Goal: Task Accomplishment & Management: Use online tool/utility

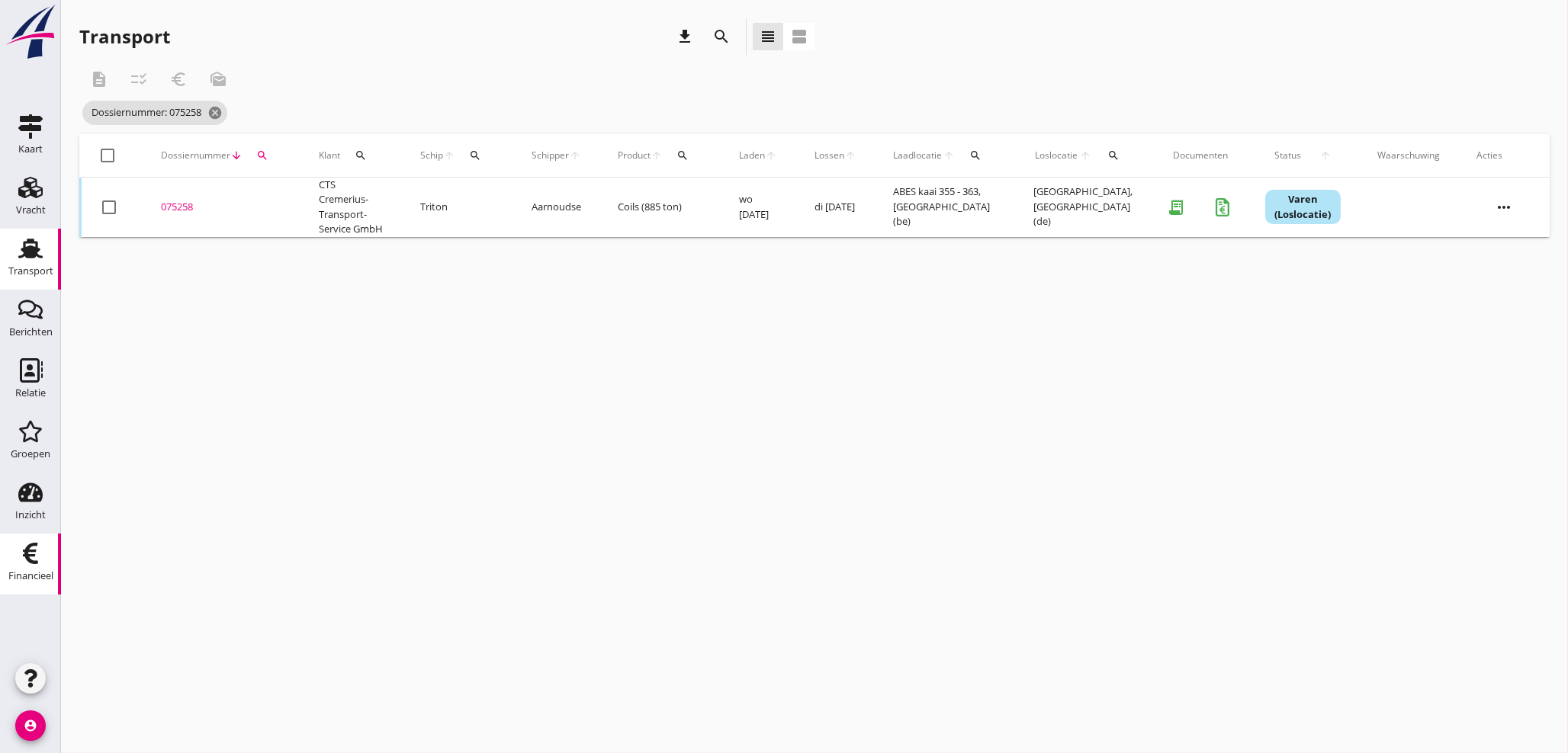
click at [38, 578] on div "Financieel" at bounding box center [31, 575] width 45 height 10
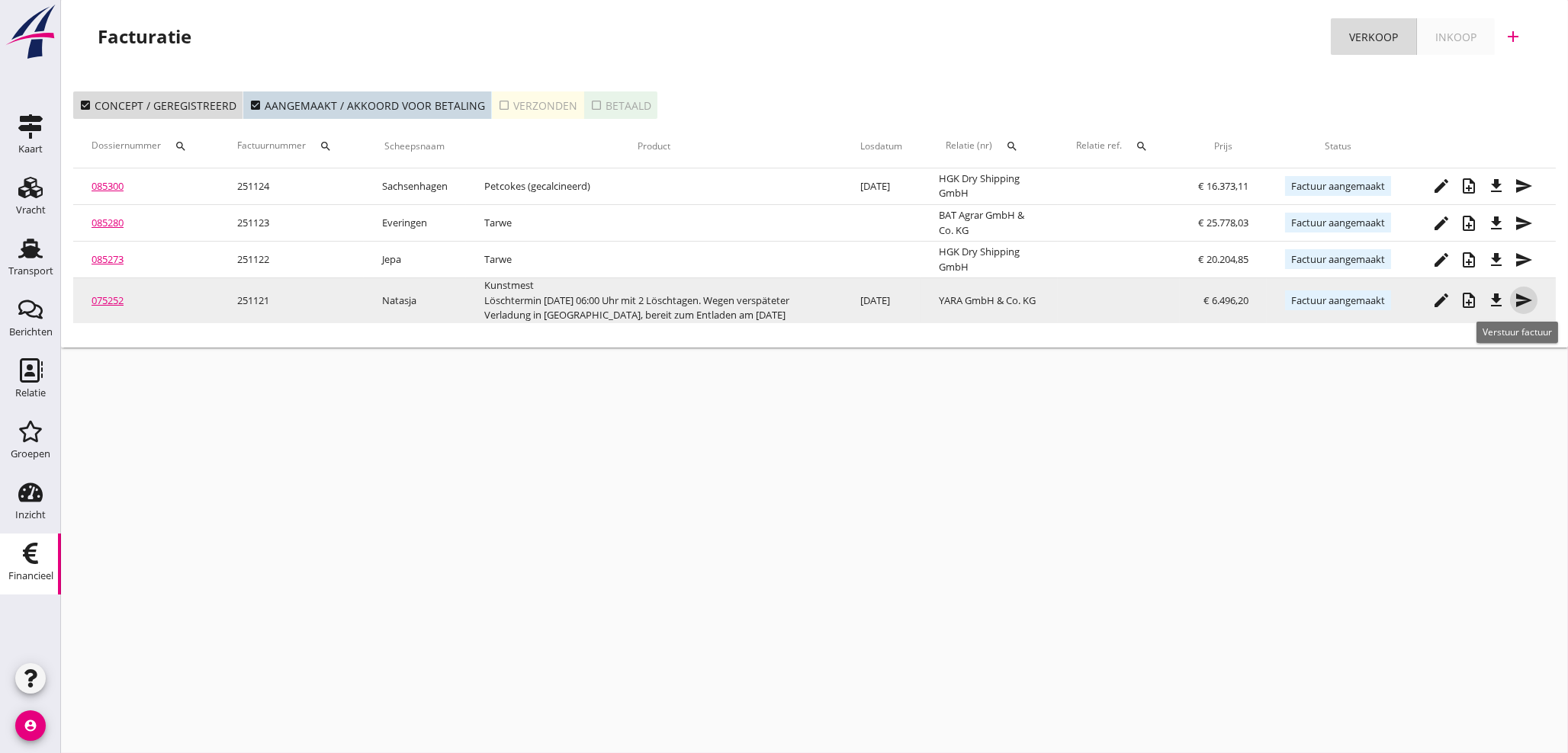
drag, startPoint x: 1527, startPoint y: 305, endPoint x: 1383, endPoint y: 300, distance: 144.1
click at [1527, 304] on icon "send" at bounding box center [1523, 300] width 18 height 18
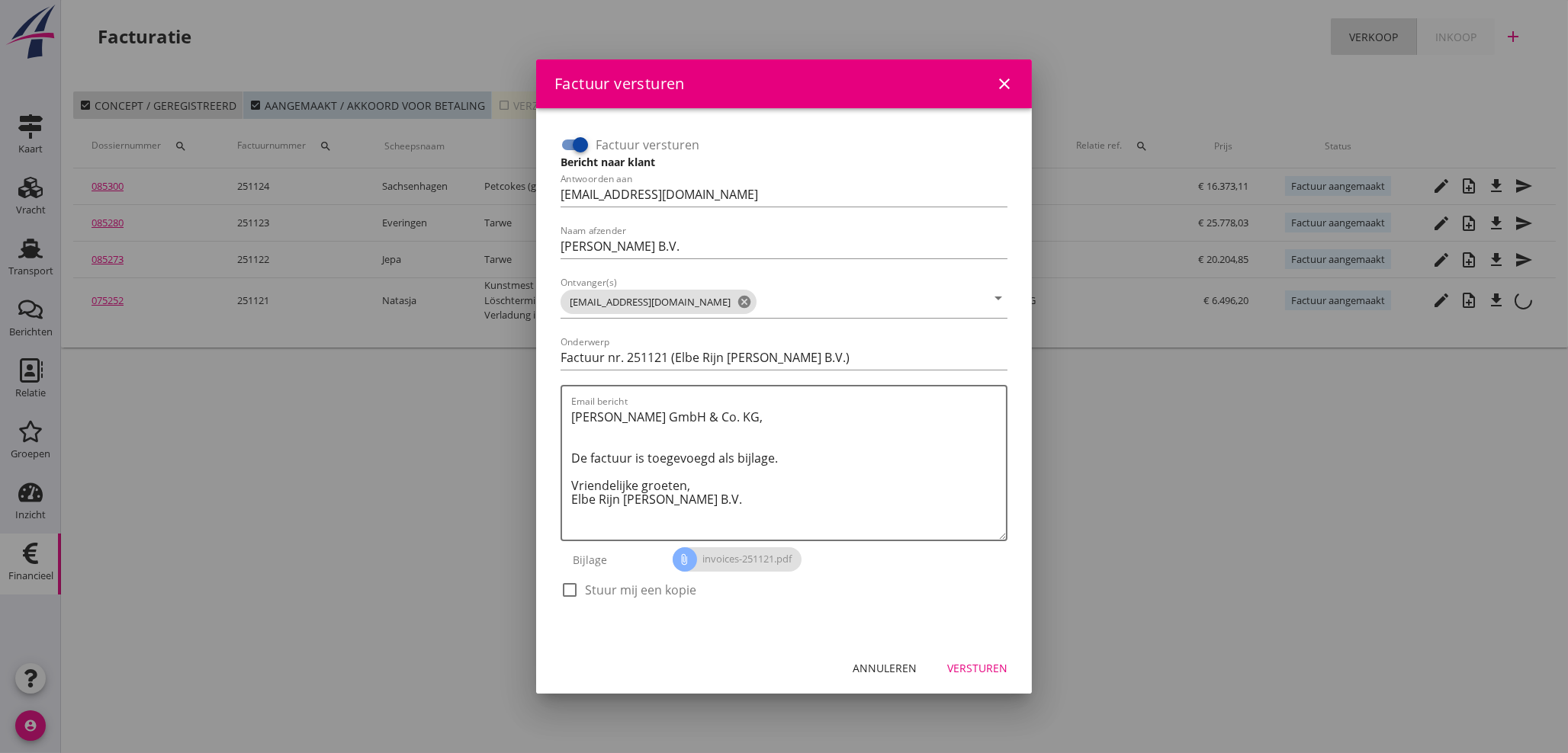
click at [574, 586] on div at bounding box center [570, 590] width 26 height 26
checkbox input "true"
click at [904, 664] on div "Annuleren" at bounding box center [884, 668] width 64 height 16
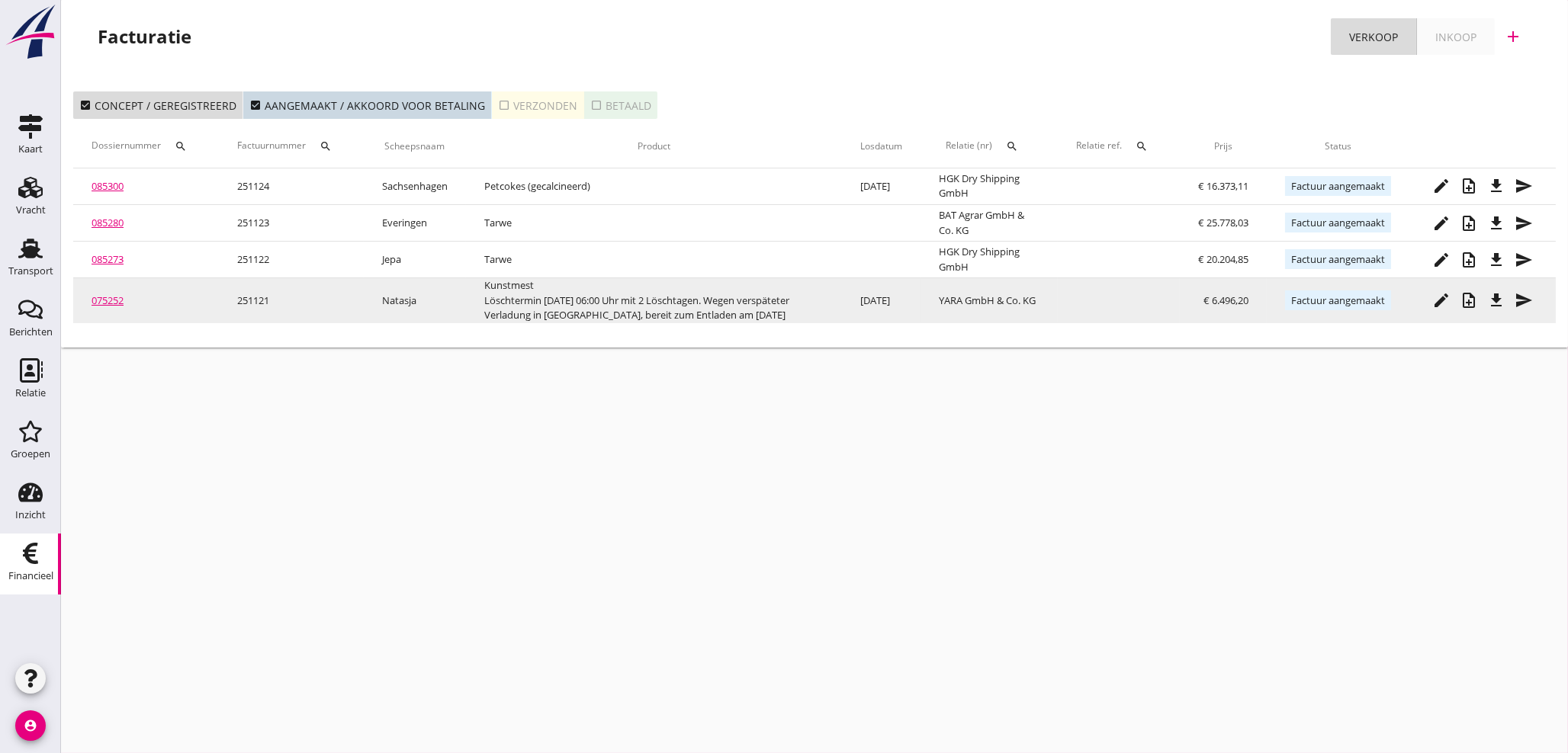
click at [118, 295] on link "075252" at bounding box center [107, 301] width 32 height 14
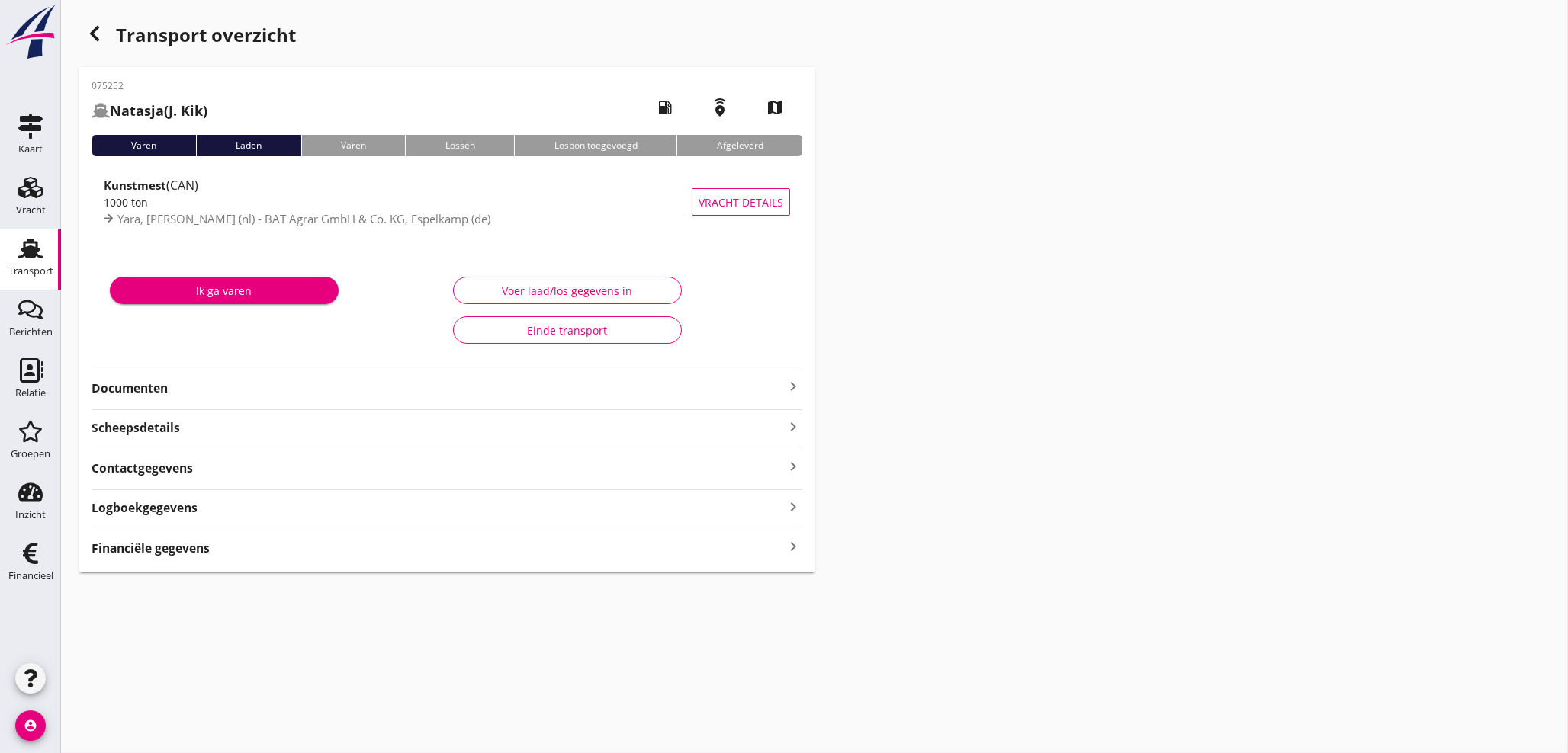
click at [791, 551] on icon "keyboard_arrow_right" at bounding box center [793, 546] width 18 height 20
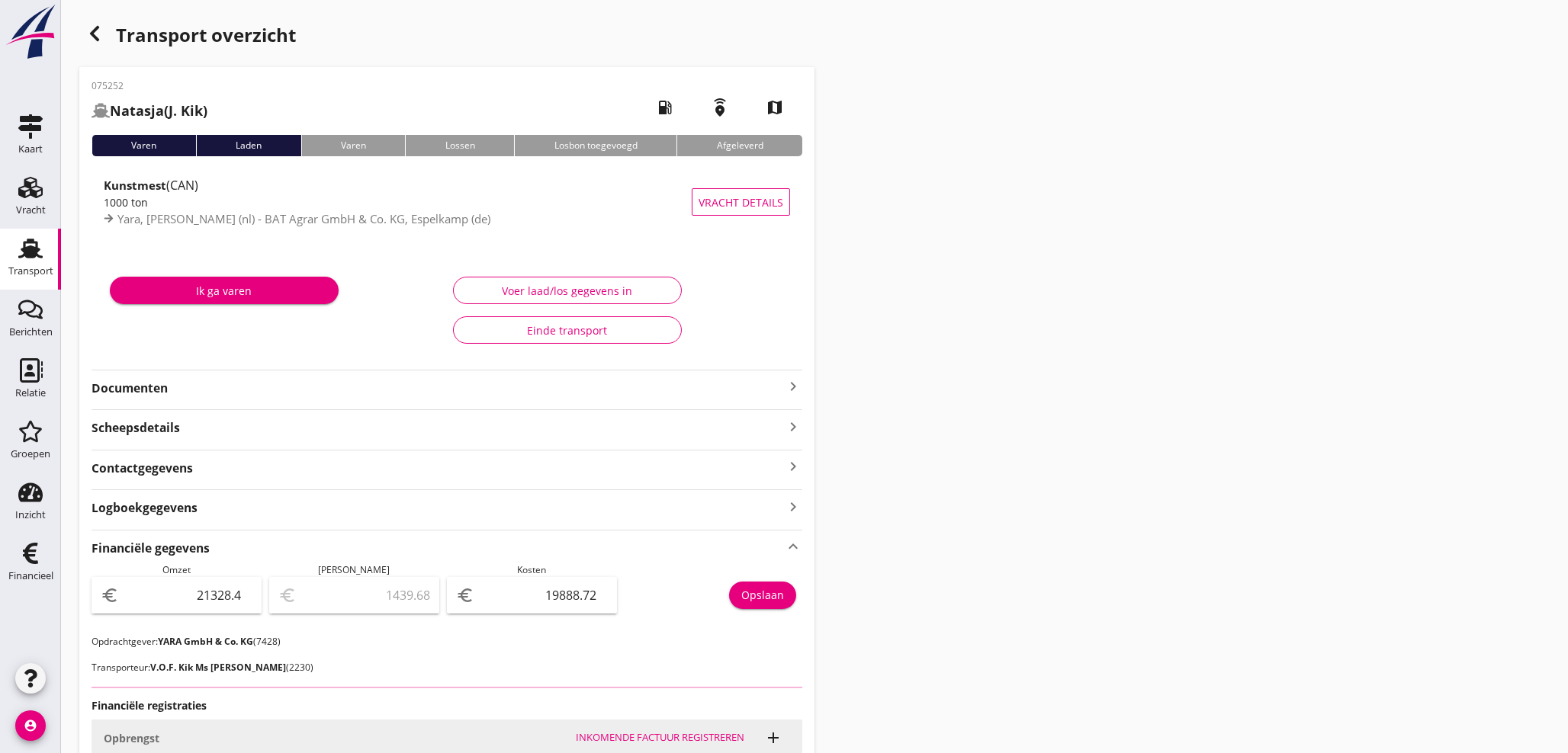
click at [790, 389] on icon "keyboard_arrow_right" at bounding box center [793, 387] width 18 height 18
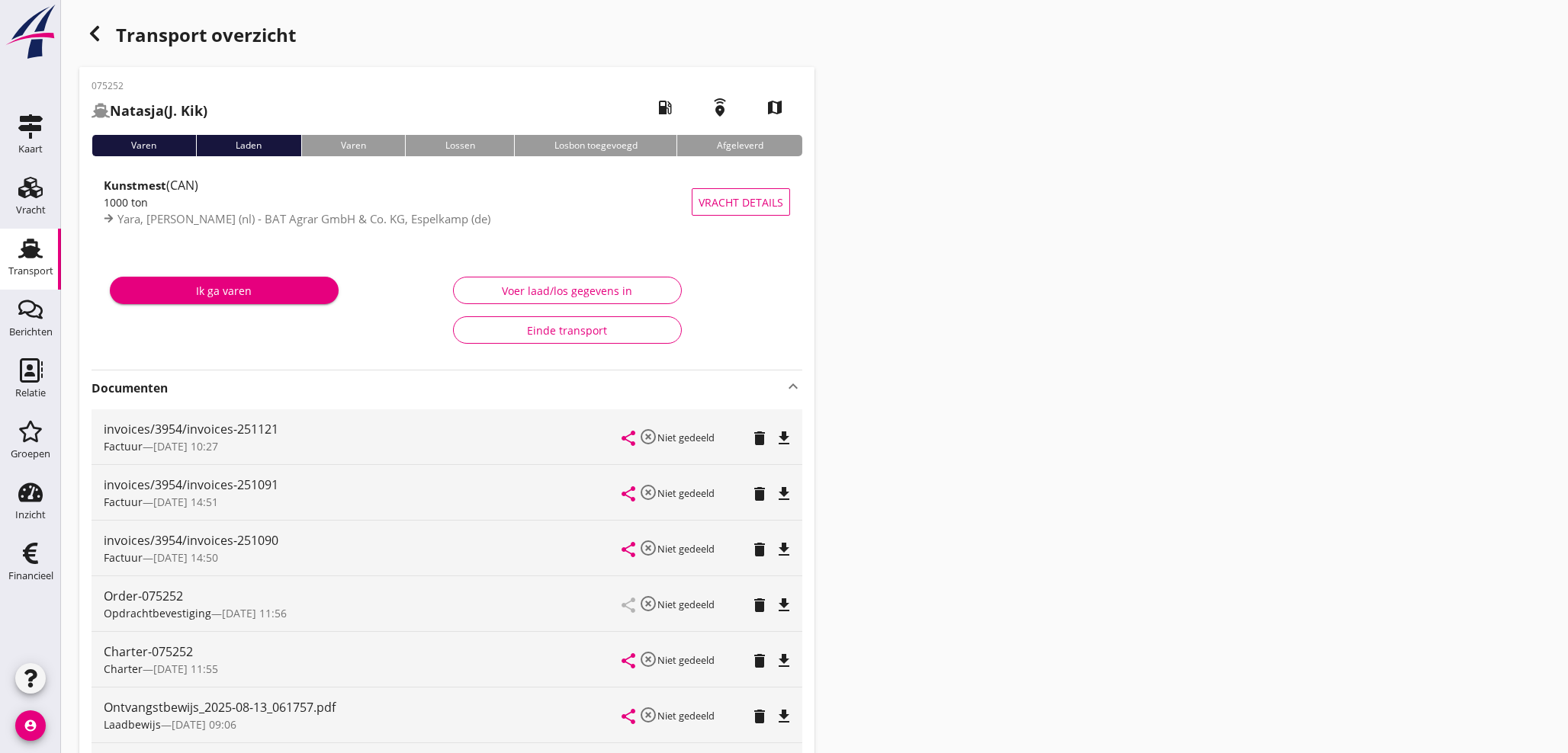
click at [782, 504] on button "file_download" at bounding box center [784, 494] width 21 height 21
click at [23, 553] on icon "Financieel" at bounding box center [31, 553] width 25 height 25
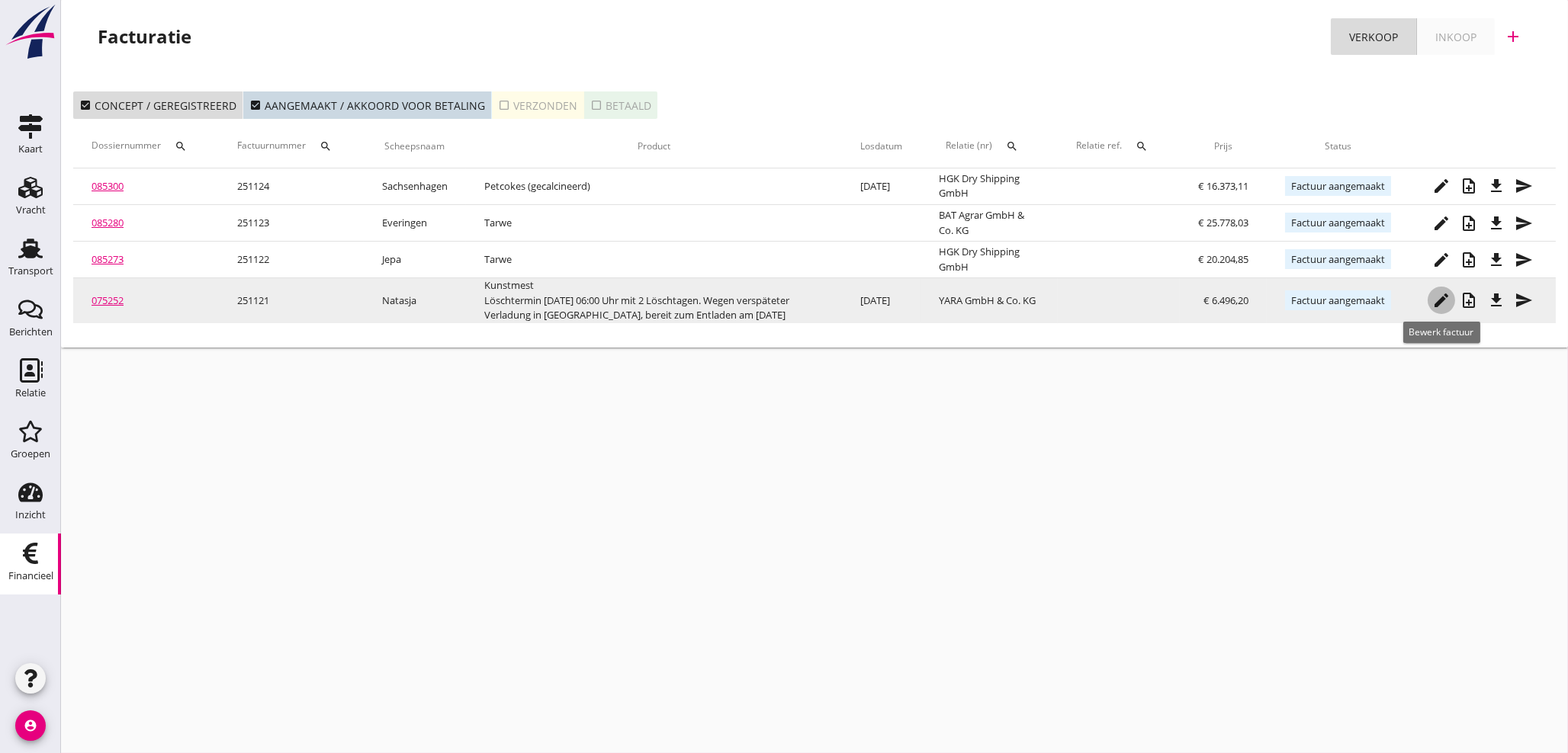
click at [1439, 304] on icon "edit" at bounding box center [1441, 300] width 18 height 18
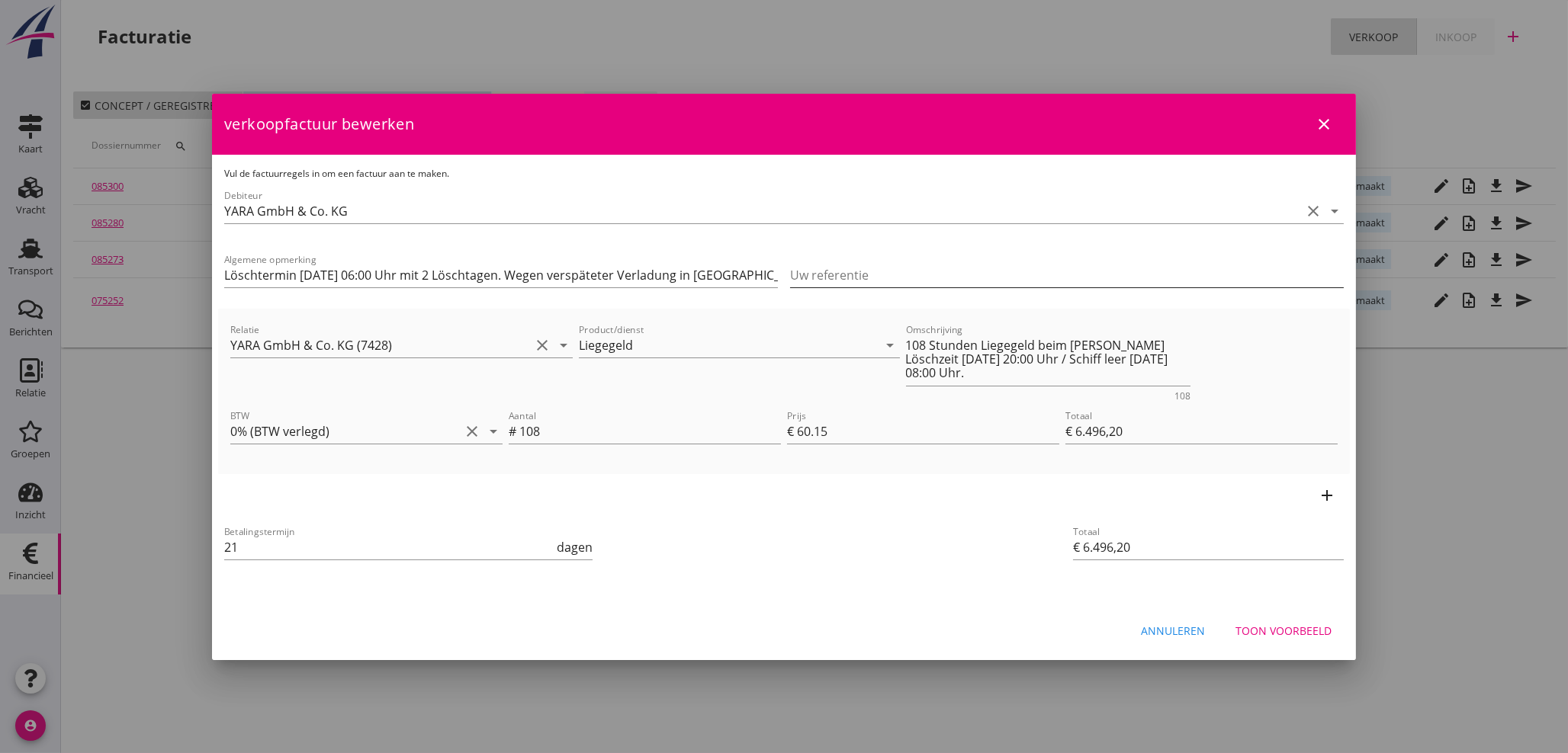
click at [882, 272] on input "Uw referentie" at bounding box center [1066, 275] width 553 height 25
type input "0011908878"
click at [1286, 628] on div "Toon voorbeeld" at bounding box center [1284, 631] width 96 height 16
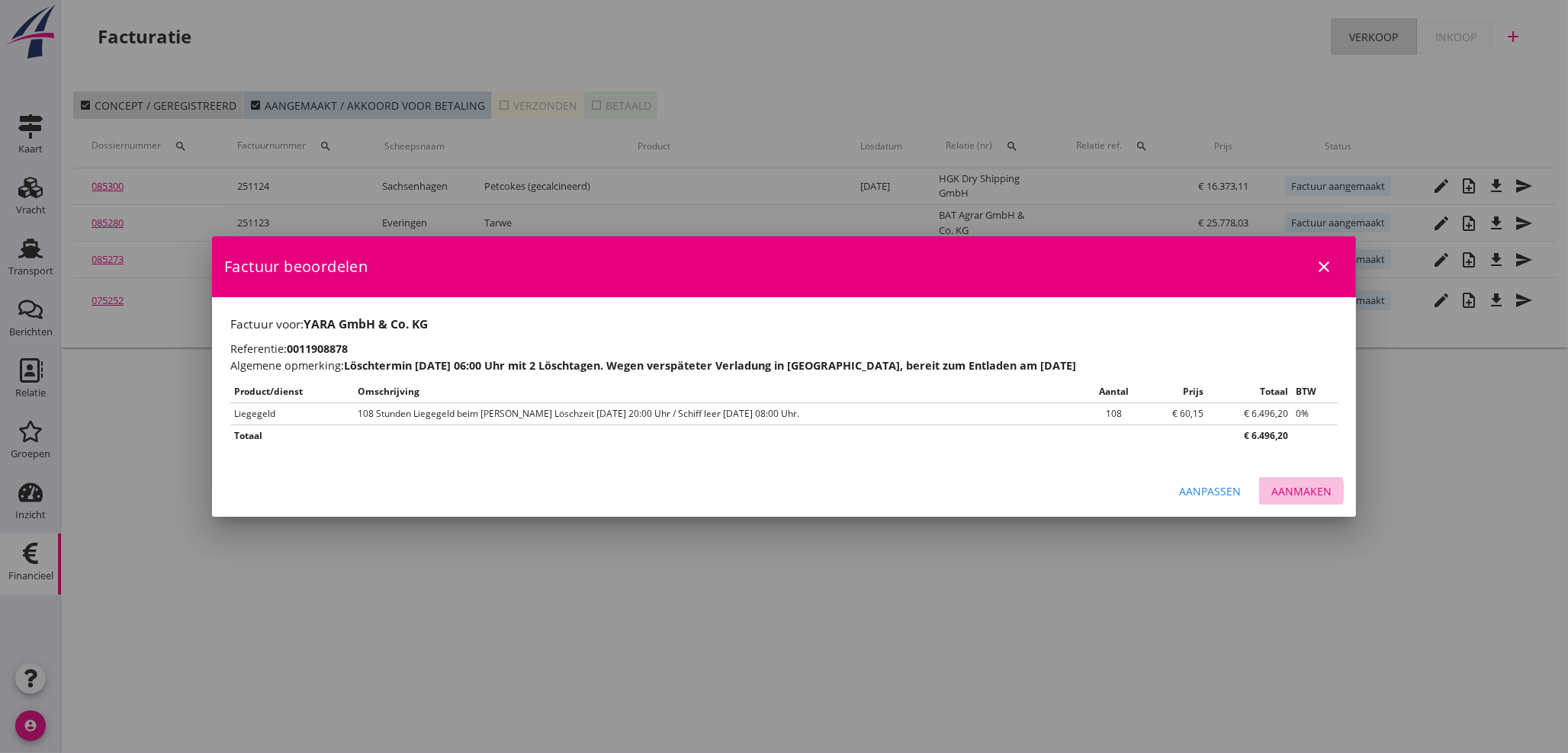
click at [1301, 499] on div "Aanmaken" at bounding box center [1301, 491] width 61 height 16
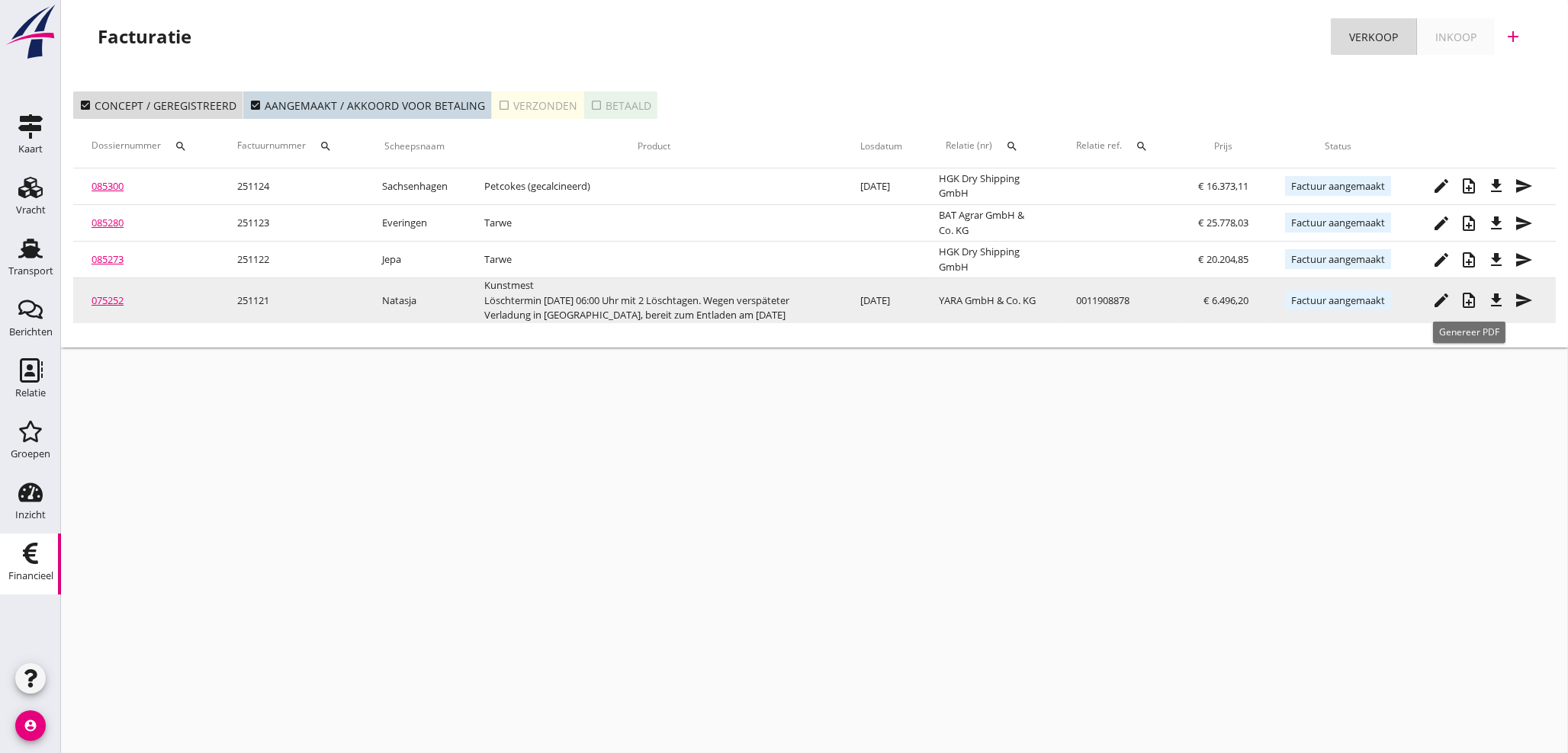
click at [1466, 303] on icon "note_add" at bounding box center [1469, 300] width 18 height 18
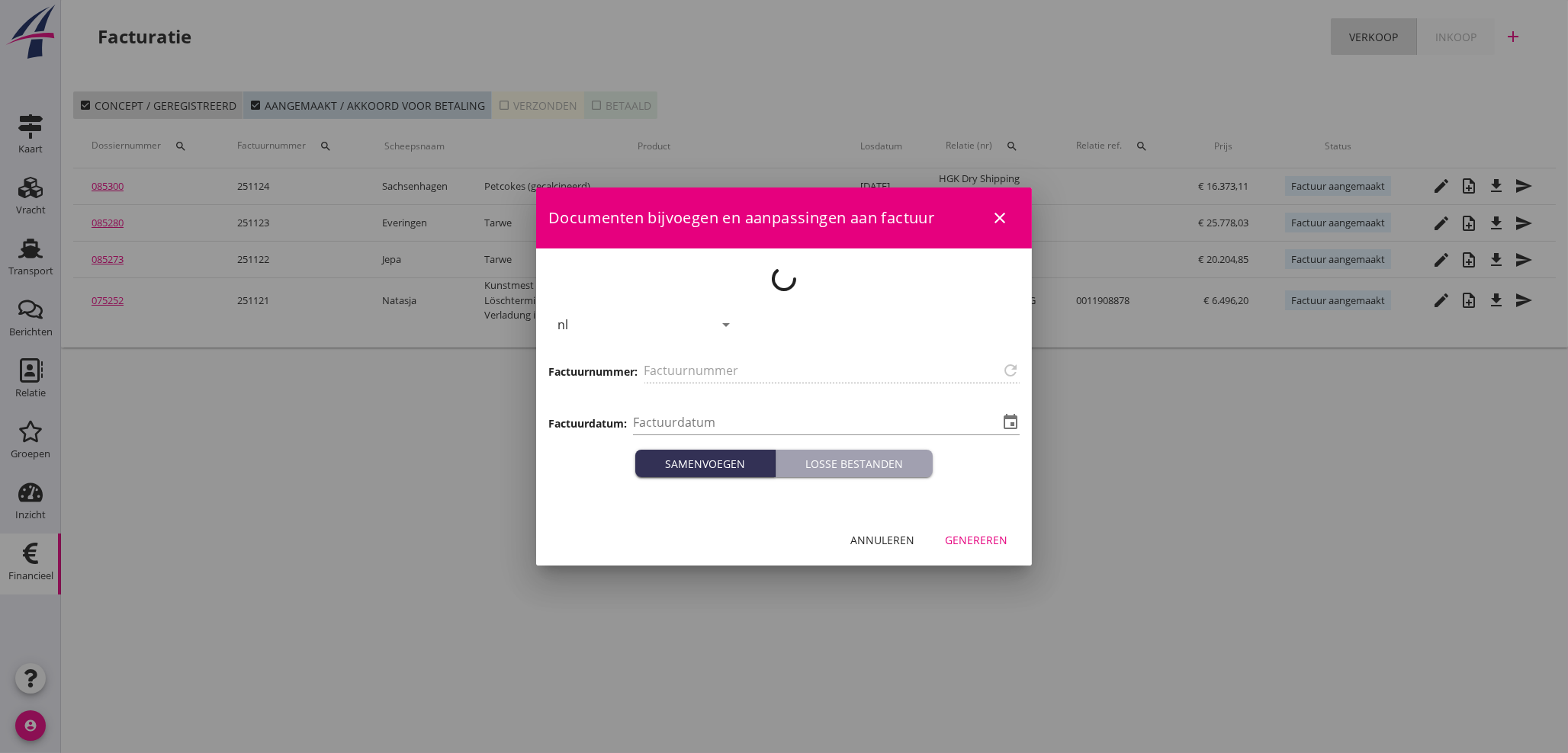
type input "251121"
type input "[DATE]"
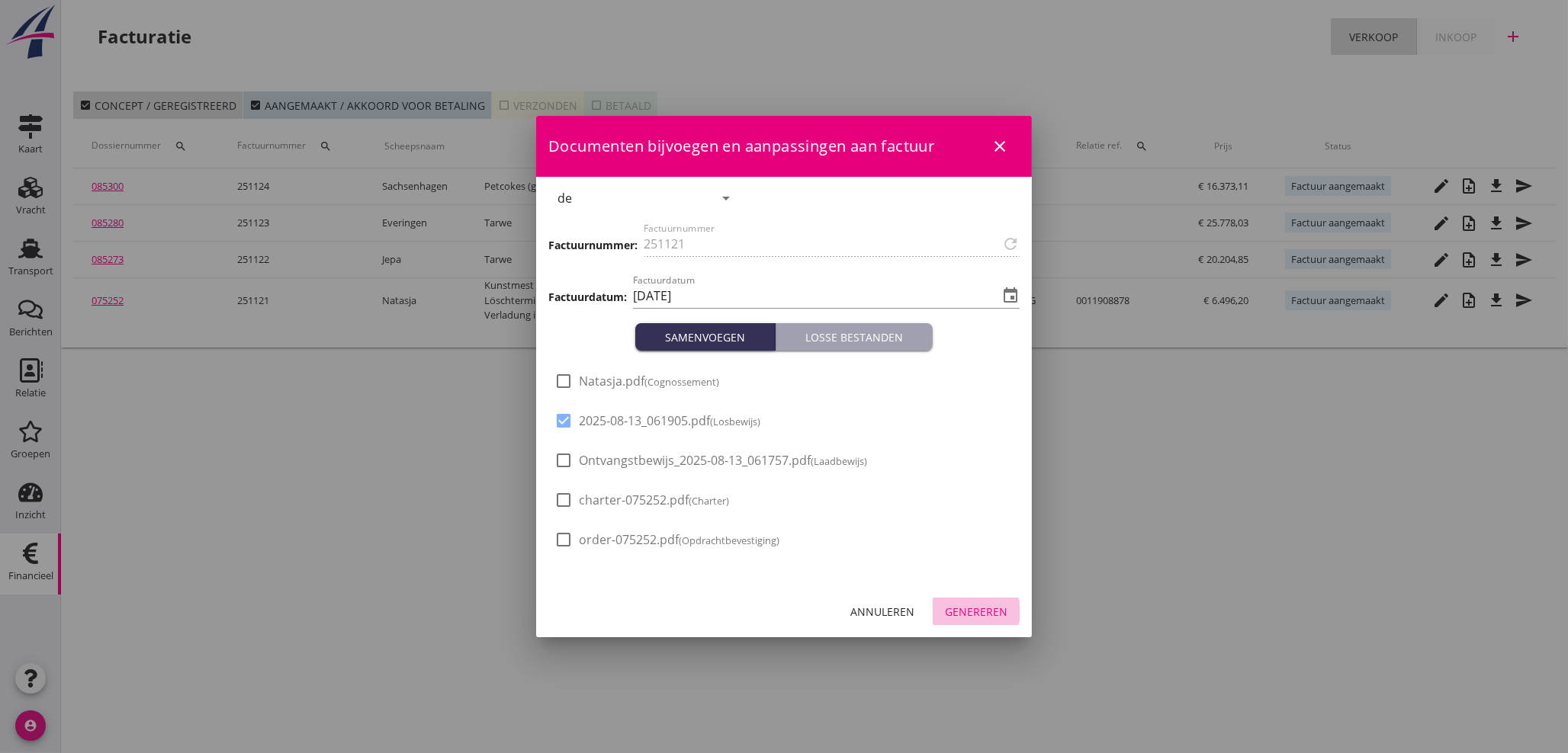
click at [987, 607] on div "Genereren" at bounding box center [976, 612] width 62 height 16
